Goal: Information Seeking & Learning: Learn about a topic

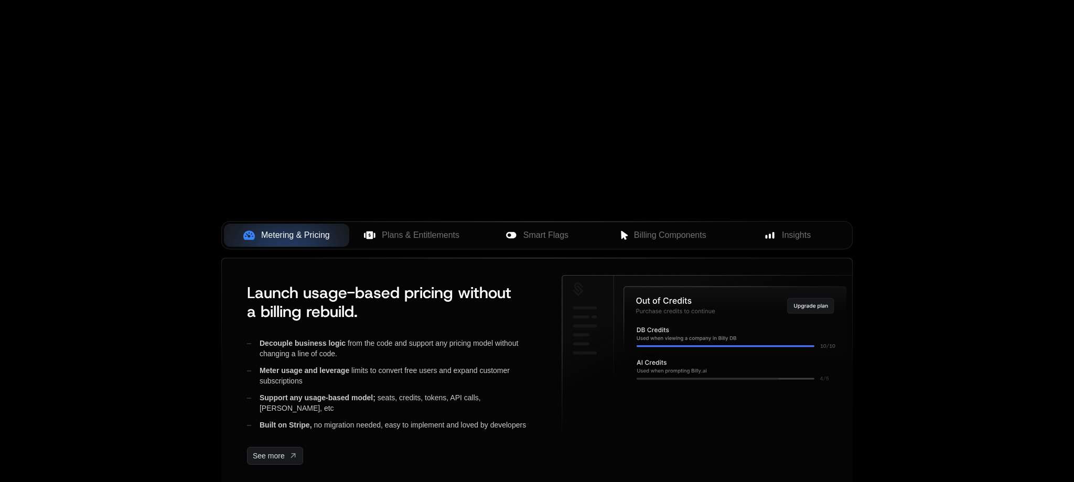
scroll to position [345, 0]
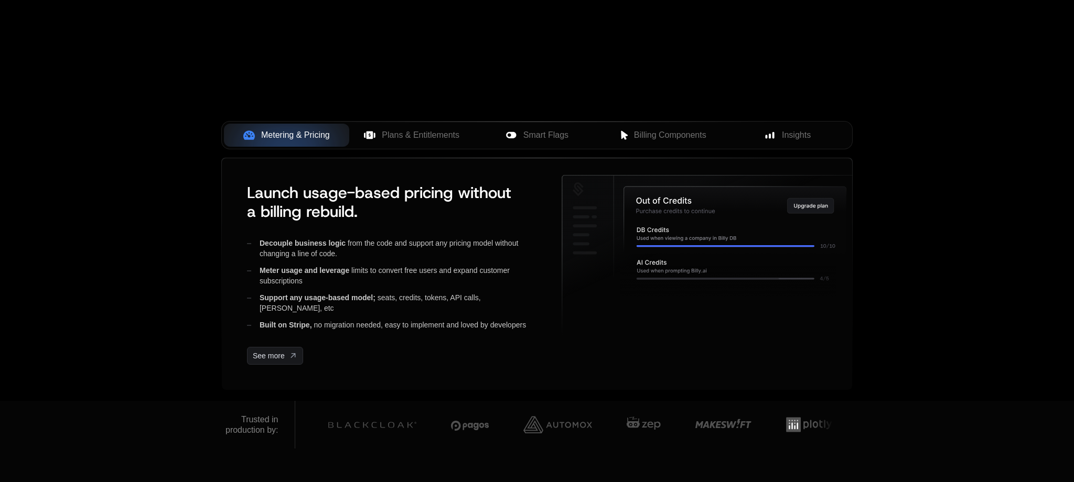
click at [406, 152] on div "Metering & Pricing Plans & Entitlements Smart Flags Billing Components Insights…" at bounding box center [536, 250] width 631 height 259
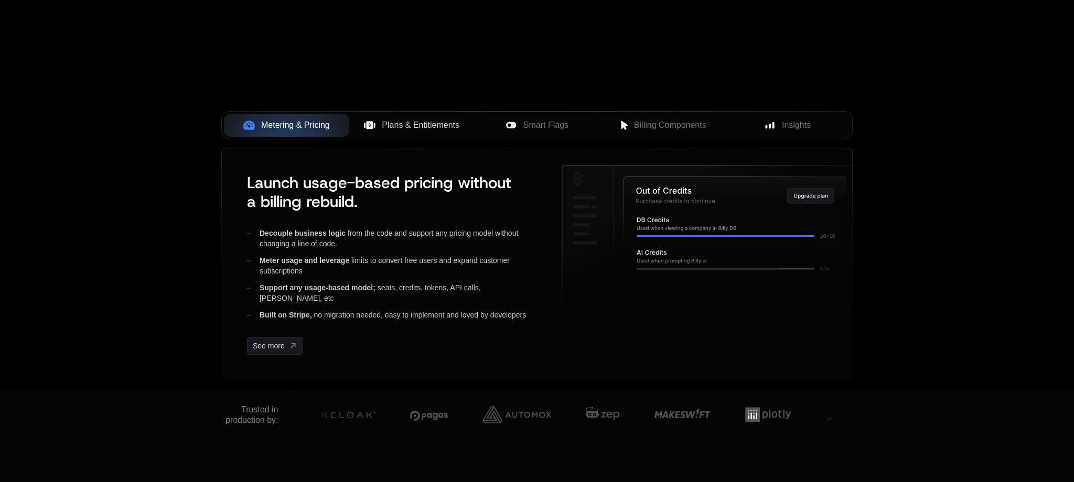
click at [406, 127] on span "Plans & Entitlements" at bounding box center [421, 125] width 78 height 13
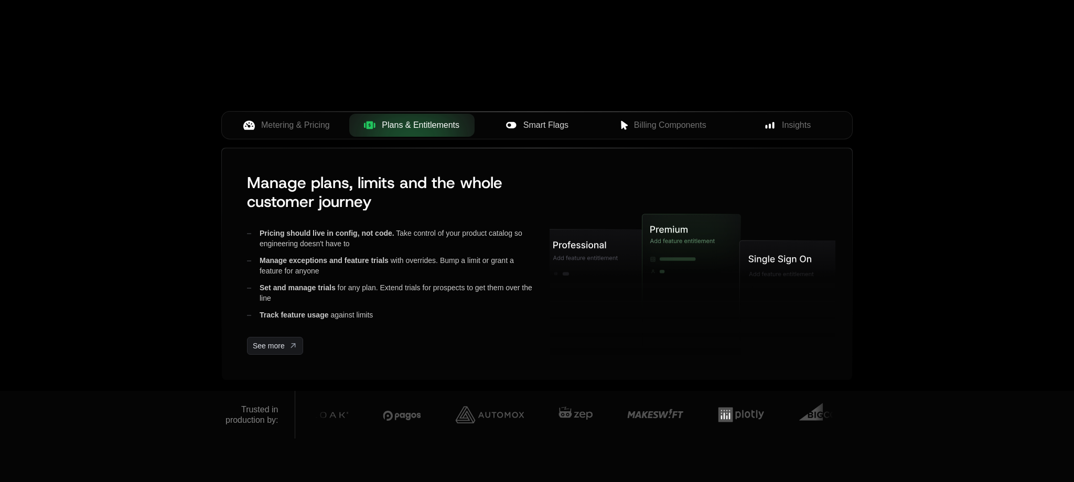
click at [534, 121] on span "Smart Flags" at bounding box center [545, 125] width 45 height 13
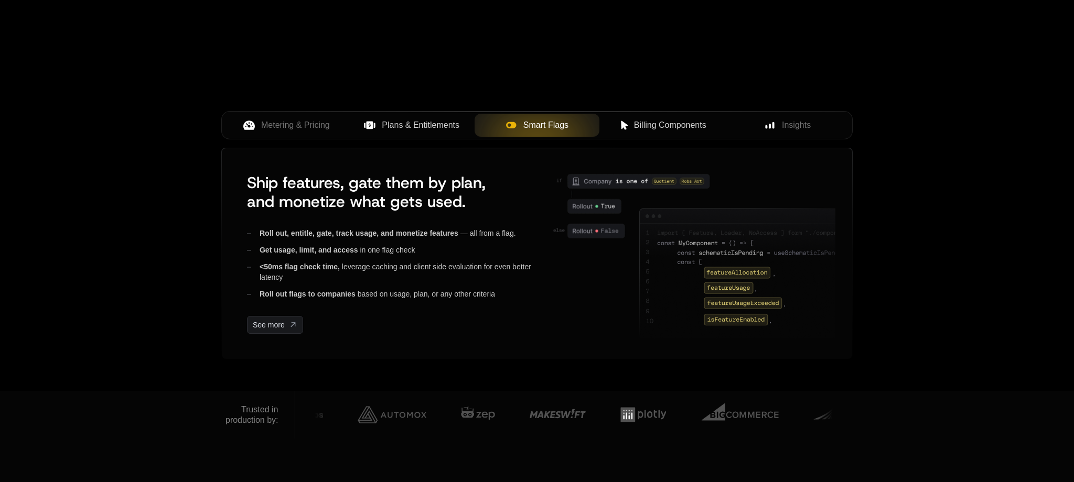
click at [642, 123] on span "Billing Components" at bounding box center [670, 125] width 72 height 13
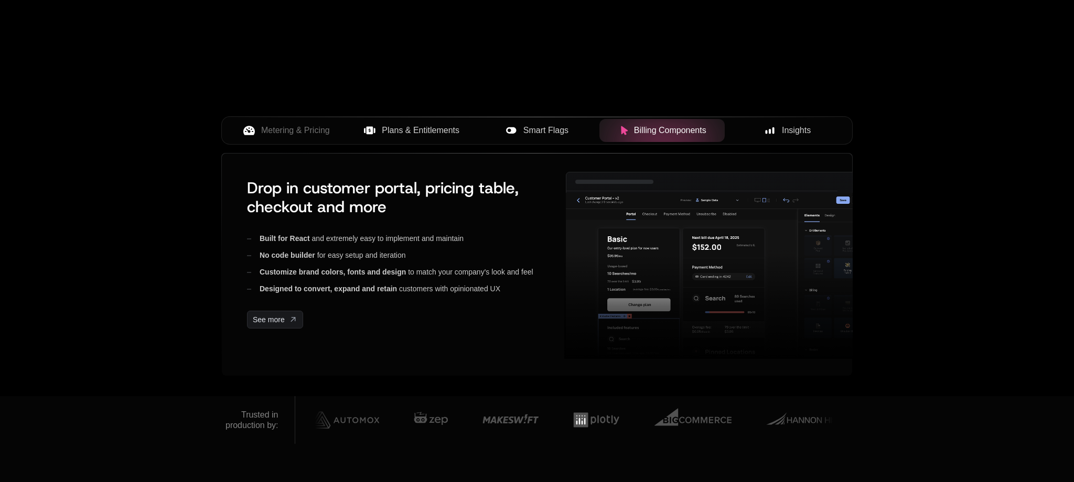
click at [782, 125] on span "Insights" at bounding box center [796, 130] width 29 height 13
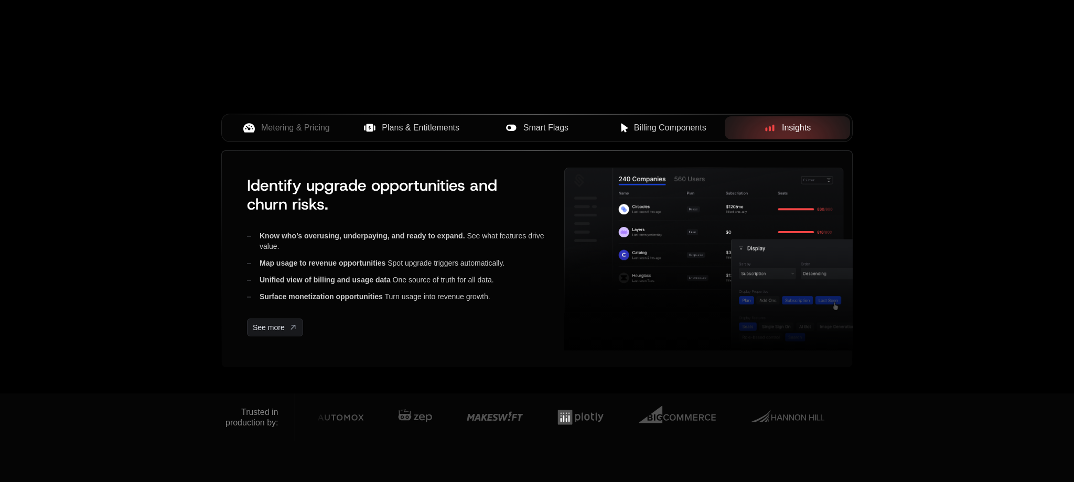
scroll to position [352, 0]
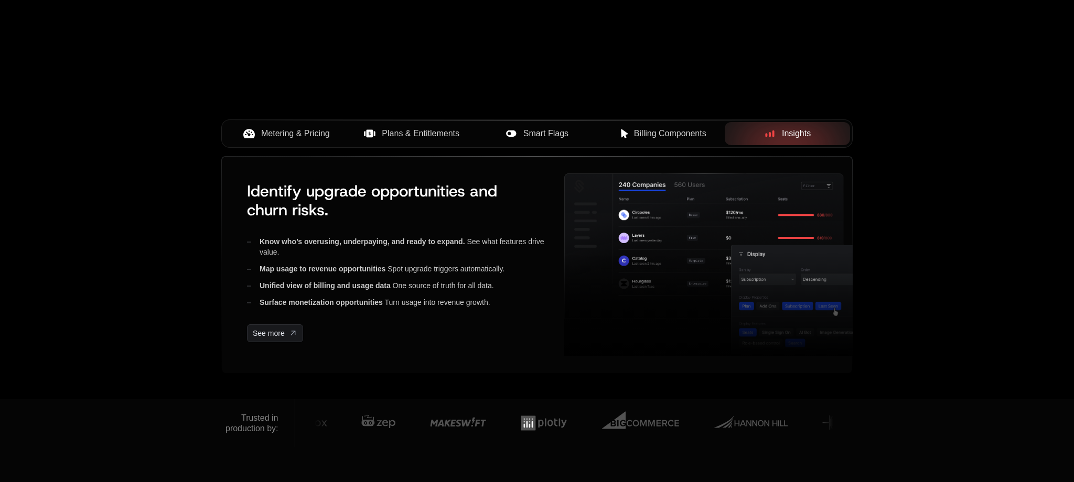
click at [300, 127] on button "Metering & Pricing" at bounding box center [286, 133] width 125 height 23
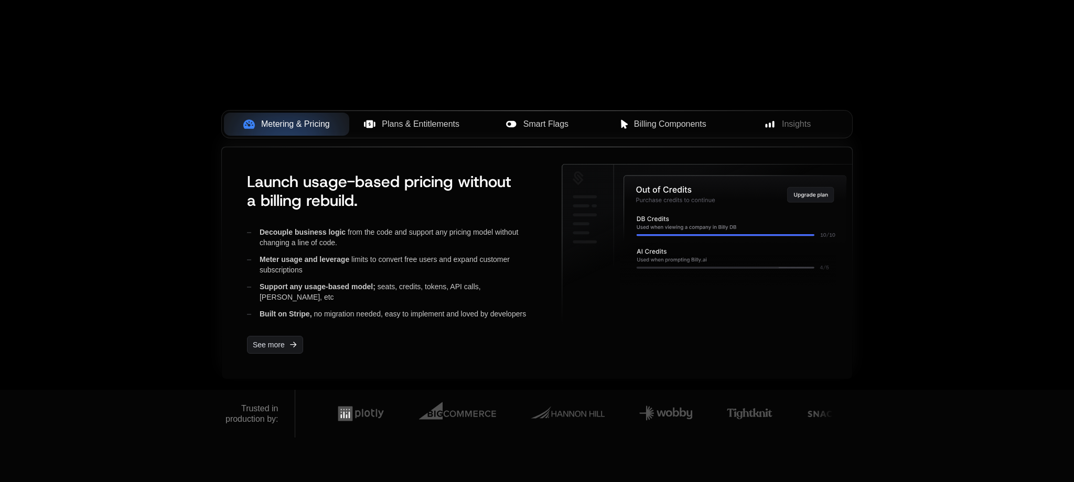
scroll to position [356, 0]
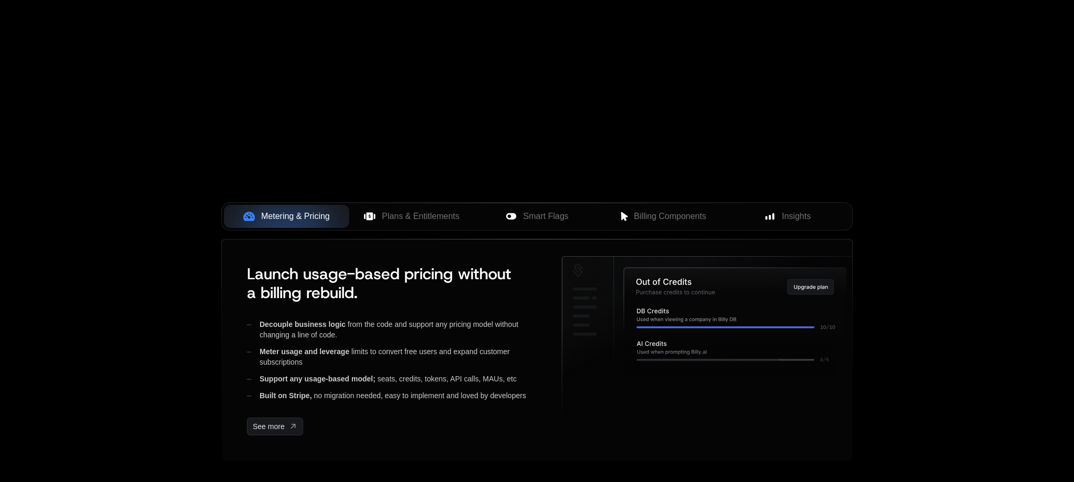
scroll to position [261, 0]
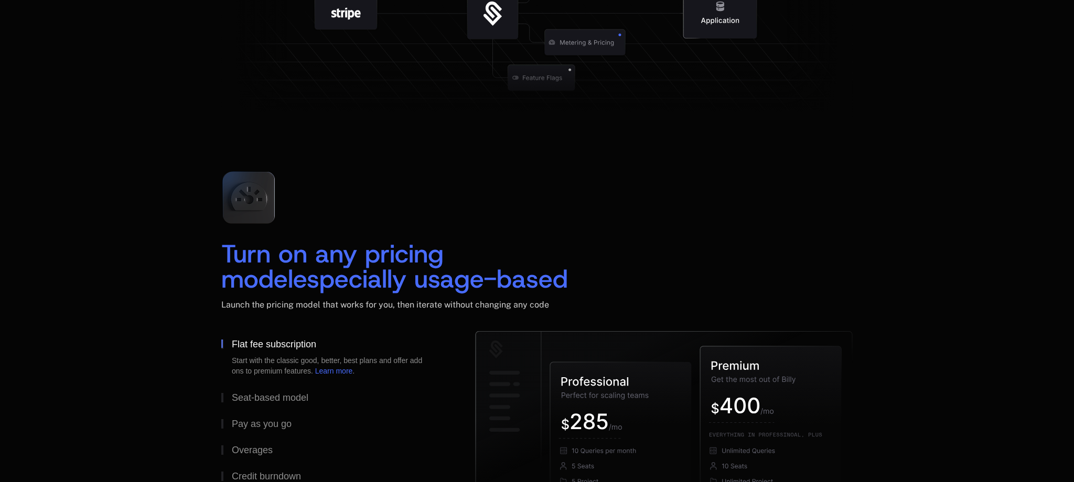
scroll to position [1715, 0]
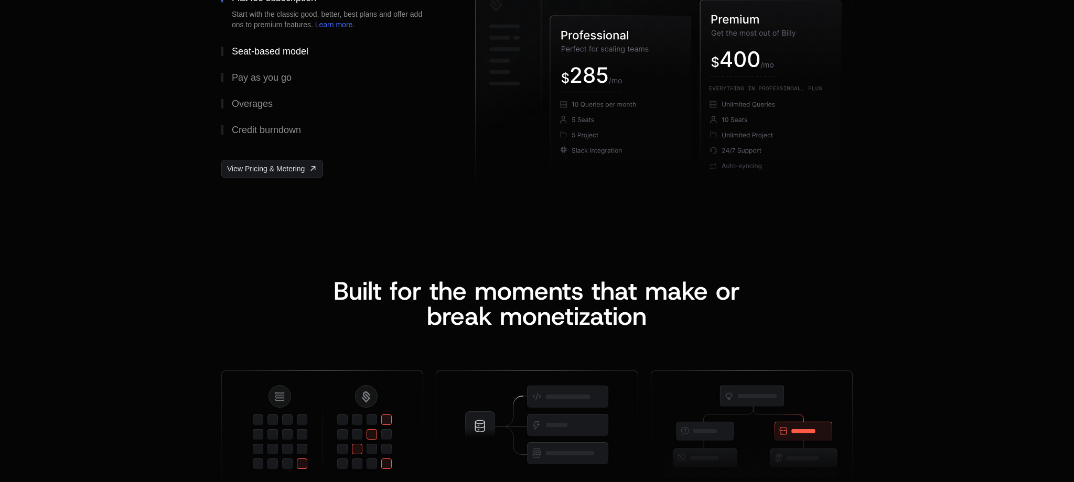
click at [278, 55] on div "Seat-based model" at bounding box center [270, 51] width 77 height 9
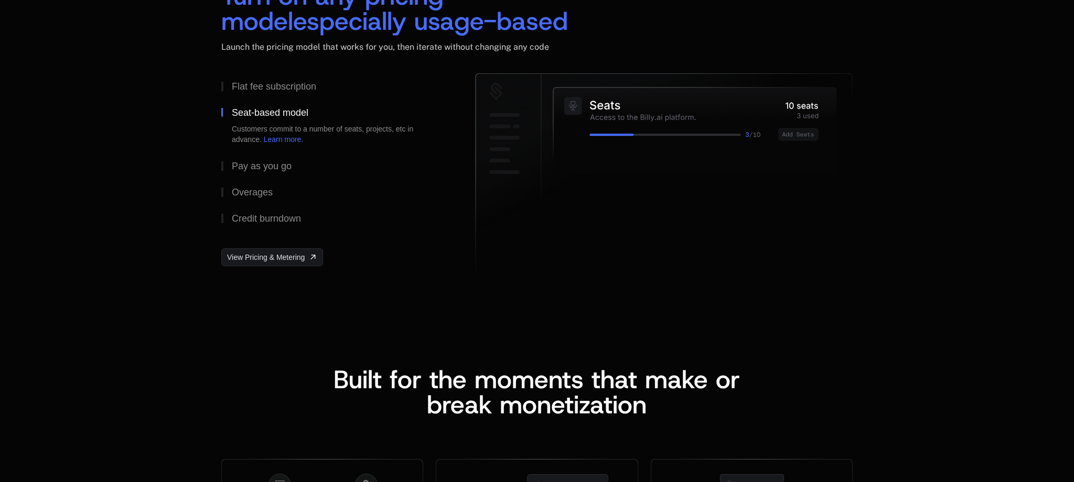
scroll to position [1628, 0]
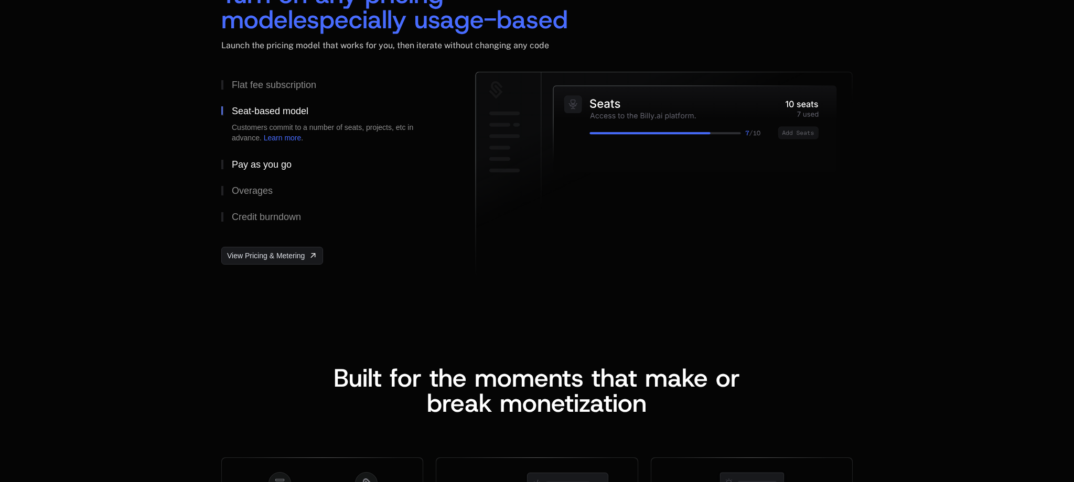
click at [277, 168] on div "Pay as you go" at bounding box center [262, 164] width 60 height 9
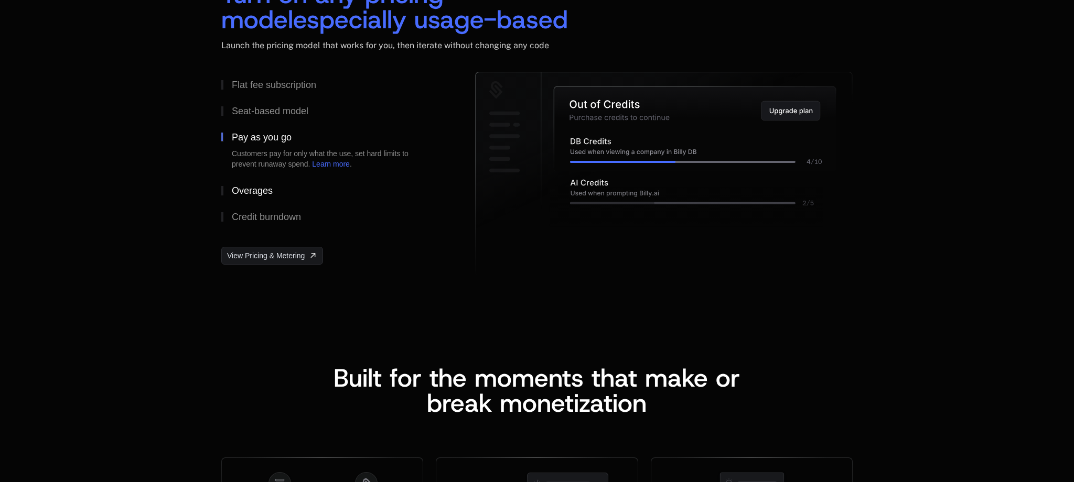
click at [260, 190] on div "Overages" at bounding box center [252, 190] width 41 height 9
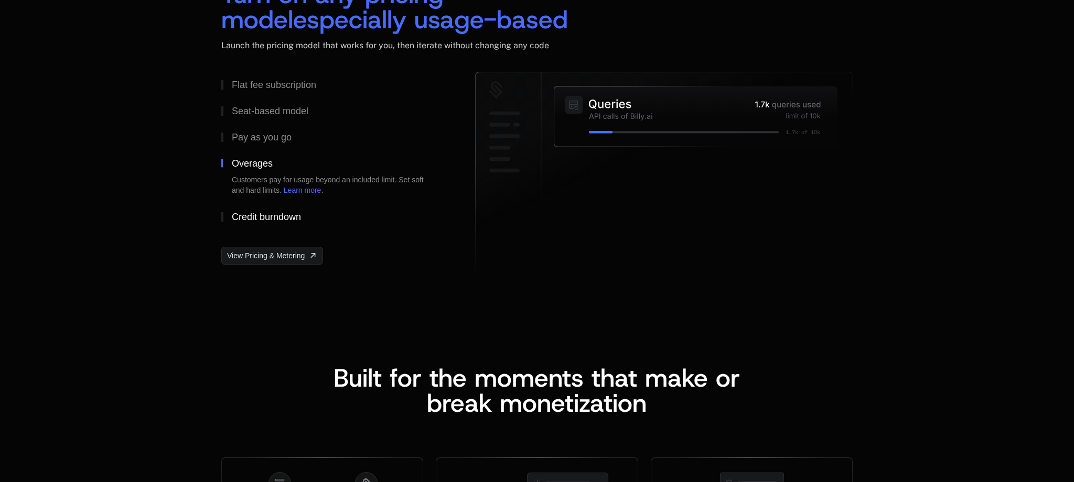
click at [259, 213] on div "Credit burndown" at bounding box center [266, 216] width 69 height 9
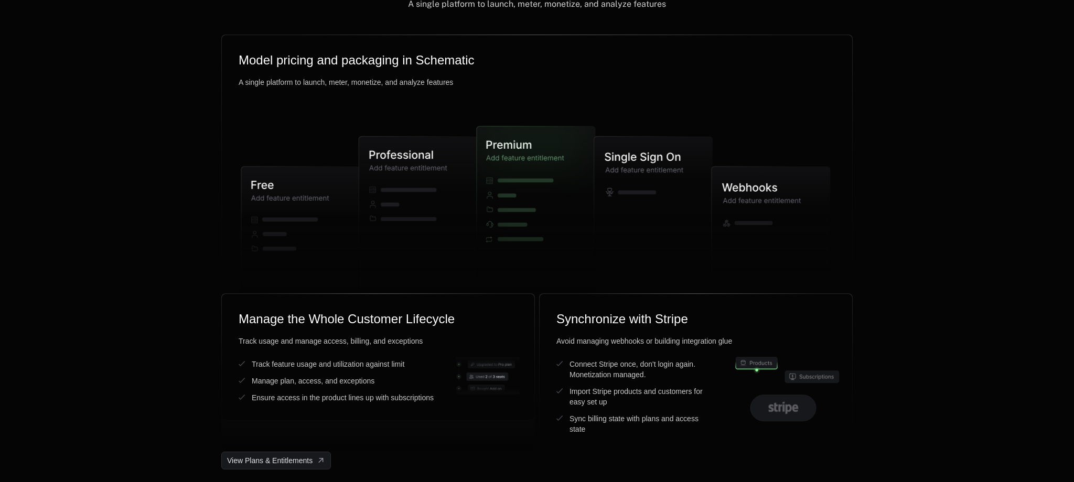
scroll to position [2619, 0]
